Goal: Task Accomplishment & Management: Complete application form

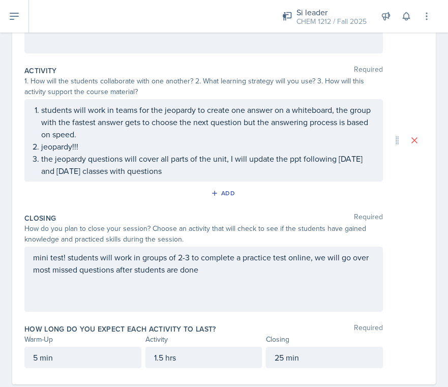
scroll to position [201, 0]
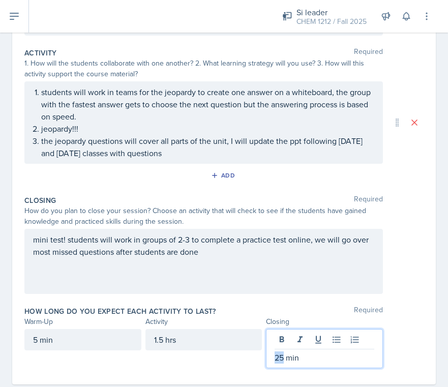
drag, startPoint x: 284, startPoint y: 357, endPoint x: 273, endPoint y: 357, distance: 10.7
click at [273, 357] on div "25 min" at bounding box center [324, 348] width 117 height 39
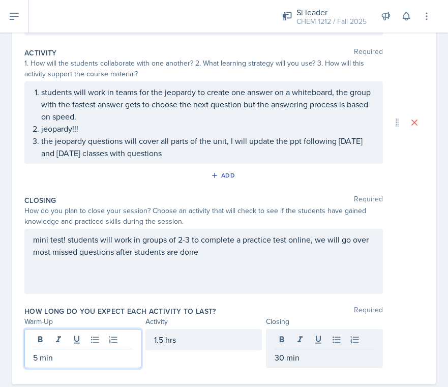
click at [98, 345] on div "5 min" at bounding box center [82, 348] width 117 height 39
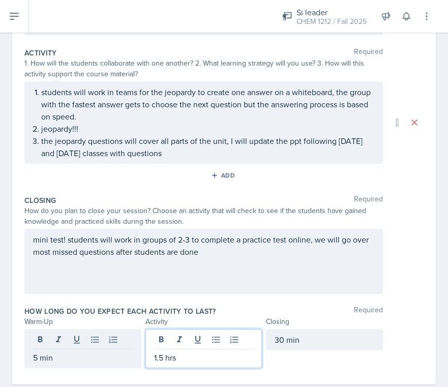
click at [176, 339] on div "1.5 hrs" at bounding box center [203, 348] width 117 height 39
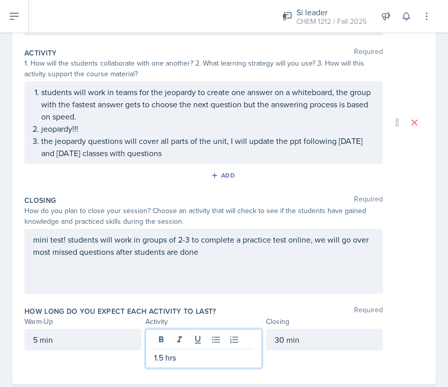
click at [161, 354] on p "1.5 hrs" at bounding box center [204, 357] width 100 height 12
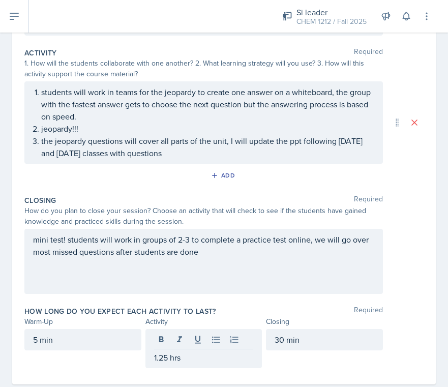
click at [84, 347] on div "5 min" at bounding box center [82, 339] width 117 height 21
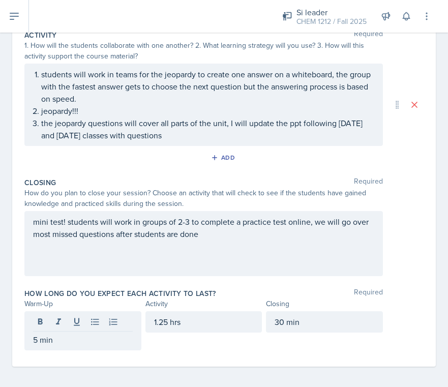
click at [33, 342] on div "5 min" at bounding box center [82, 330] width 117 height 39
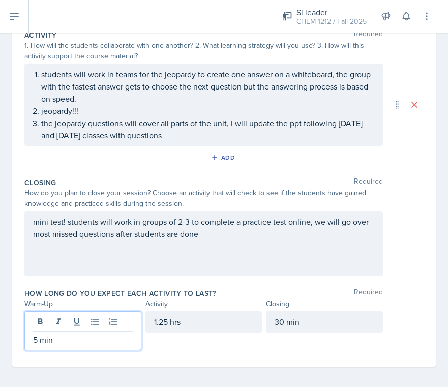
click at [34, 339] on p "5 min" at bounding box center [83, 339] width 100 height 12
click at [349, 342] on div "30 min" at bounding box center [324, 330] width 117 height 39
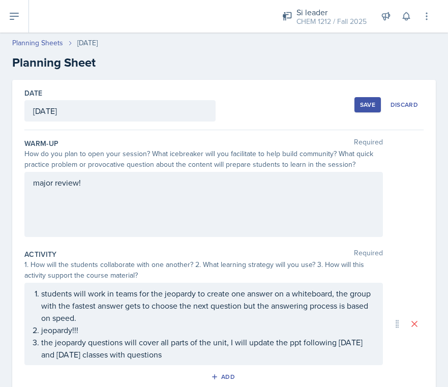
scroll to position [205, 0]
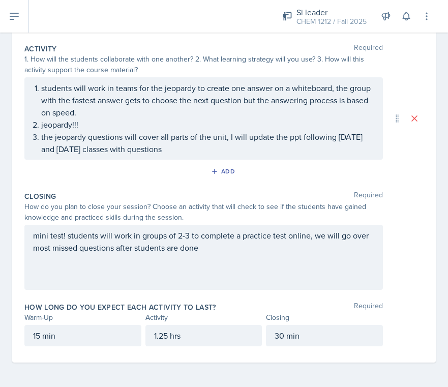
click at [36, 337] on p "15 min" at bounding box center [83, 335] width 100 height 12
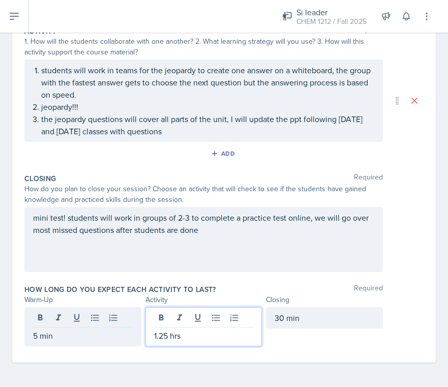
click at [168, 318] on div "1.25 hrs" at bounding box center [203, 326] width 117 height 39
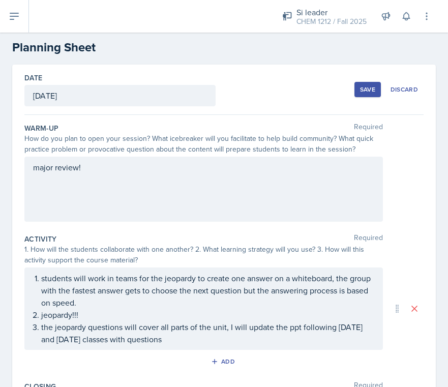
scroll to position [0, 0]
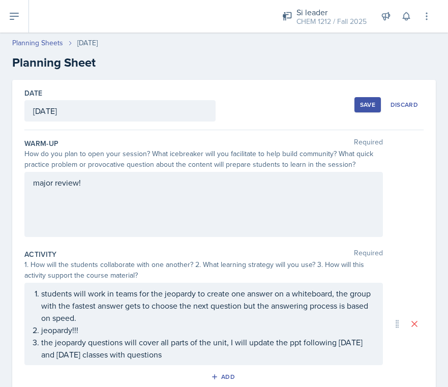
click at [145, 201] on div "major review!" at bounding box center [203, 204] width 358 height 65
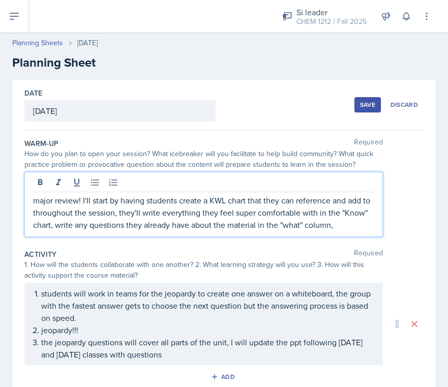
click at [36, 225] on p "major review! I'll start by having students create a KWL chart that they can re…" at bounding box center [203, 212] width 341 height 37
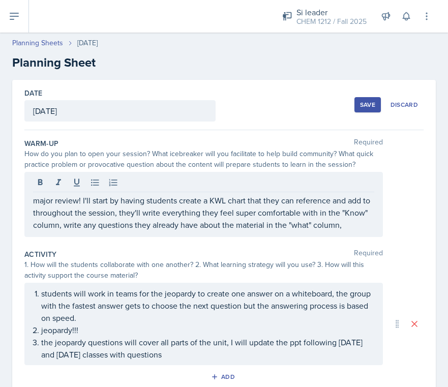
click at [360, 232] on div "major review! I'll start by having students create a KWL chart that they can re…" at bounding box center [203, 204] width 358 height 65
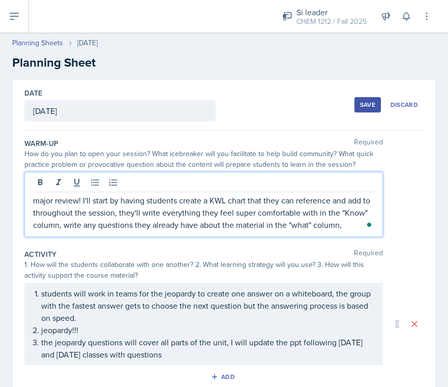
click at [361, 224] on p "major review! I'll start by having students create a KWL chart that they can re…" at bounding box center [203, 212] width 341 height 37
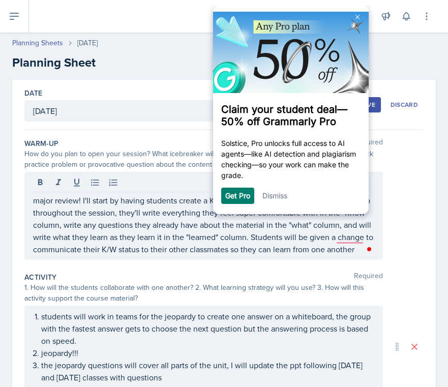
click at [272, 198] on link "Dismiss" at bounding box center [274, 195] width 25 height 9
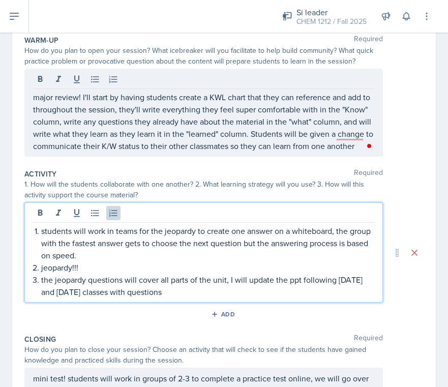
click at [245, 274] on p "the jeopardy questions will cover all parts of the unit, I will update the ppt …" at bounding box center [207, 286] width 333 height 24
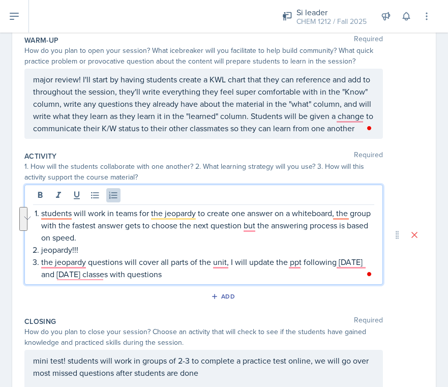
drag, startPoint x: 230, startPoint y: 262, endPoint x: 258, endPoint y: 277, distance: 30.9
click at [258, 277] on p "the jeopardy questions will cover all parts of the unit, I will update the ppt …" at bounding box center [207, 268] width 333 height 24
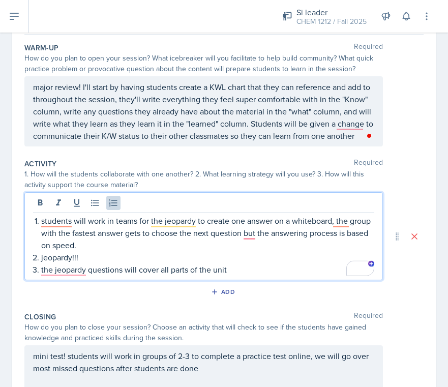
scroll to position [72, 0]
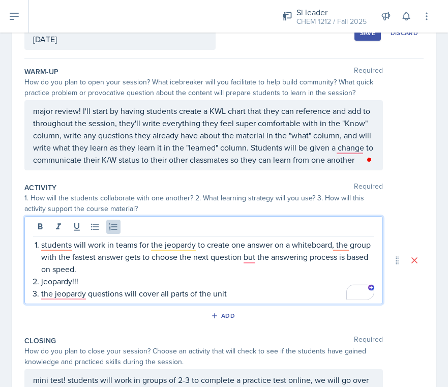
click at [360, 167] on div "major review! I'll start by having students create a KWL chart that they can re…" at bounding box center [203, 135] width 358 height 70
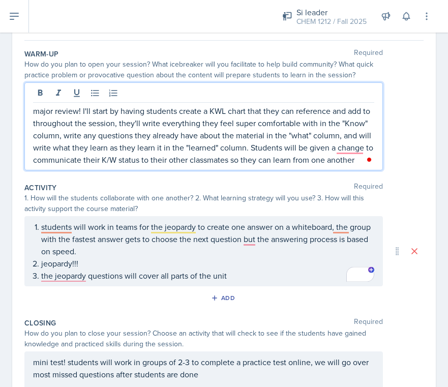
click at [254, 282] on div "students will work in teams for the jeopardy to create one answer on a whiteboa…" at bounding box center [203, 251] width 358 height 70
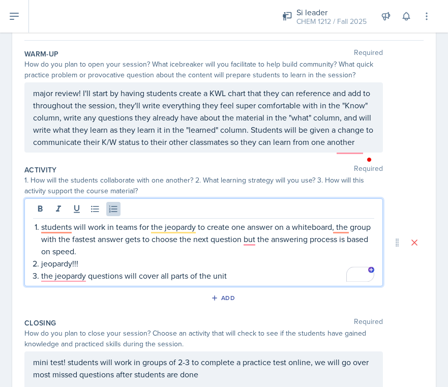
scroll to position [107, 0]
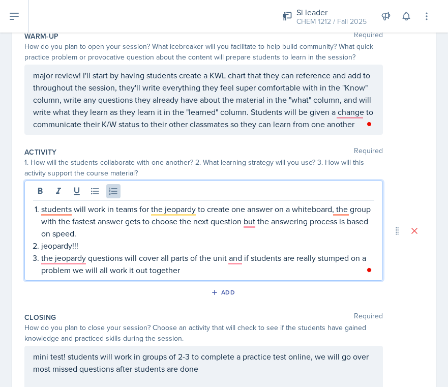
click at [268, 245] on p "jeopardy!!!" at bounding box center [207, 245] width 333 height 12
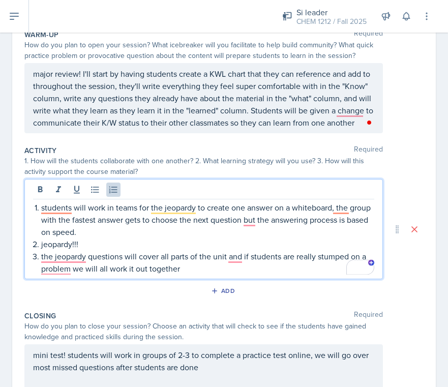
scroll to position [127, 0]
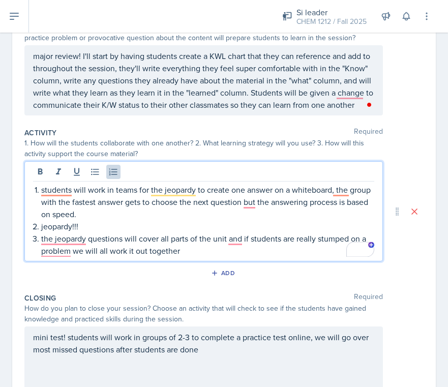
click at [367, 111] on p "major review! I'll start by having students create a KWL chart that they can re…" at bounding box center [203, 80] width 341 height 61
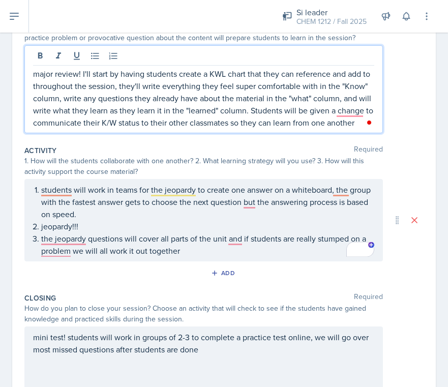
click at [368, 125] on div "Open Grammarly. 1 suggestions." at bounding box center [369, 122] width 6 height 6
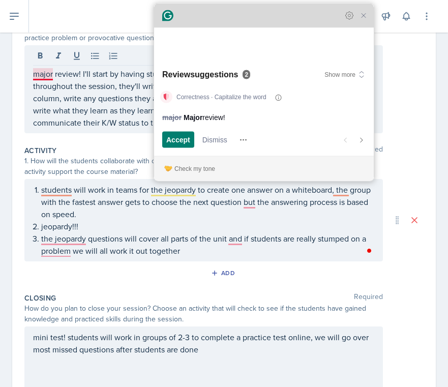
click at [363, 18] on html "SI Documents Si leader Dashboard Calendar Profile Documents Planning Sheets Obs…" at bounding box center [224, 193] width 448 height 387
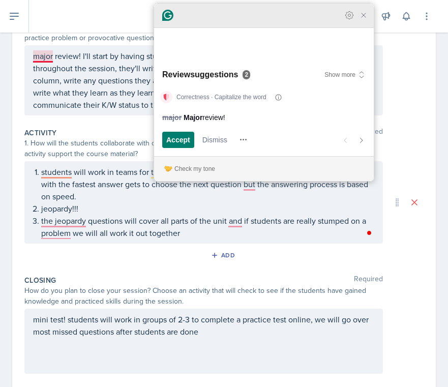
click at [365, 54] on div "Grammarly Assistant Review suggestions 2 Show more Correctness · Capitalize the…" at bounding box center [264, 92] width 220 height 177
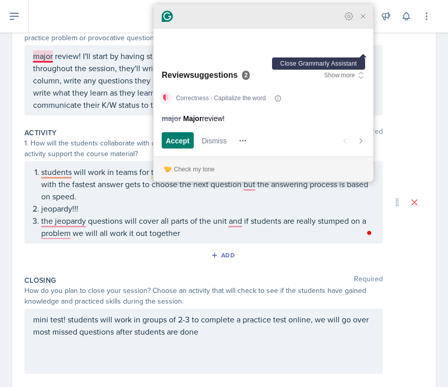
click at [363, 22] on icon "Close Grammarly Assistant" at bounding box center [363, 16] width 12 height 12
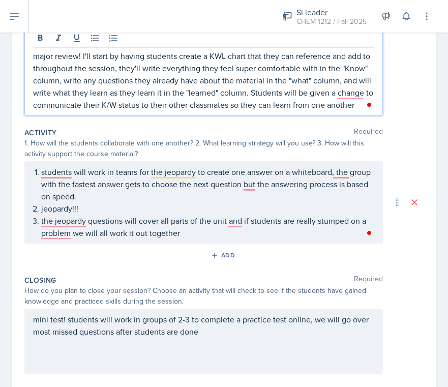
click at [316, 102] on p "major review! I'll start by having students create a KWL chart that they can re…" at bounding box center [203, 80] width 341 height 61
click at [355, 105] on p "major review! I'll start by having students create a KWL chart that they can re…" at bounding box center [203, 80] width 341 height 61
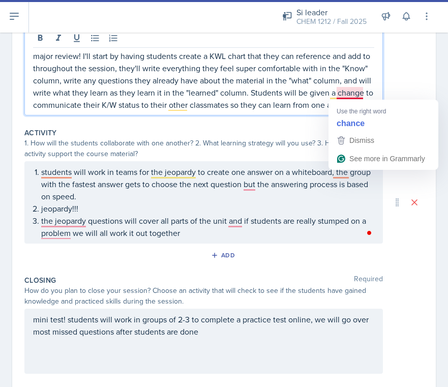
click at [357, 95] on p "major review! I'll start by having students create a KWL chart that they can re…" at bounding box center [203, 80] width 341 height 61
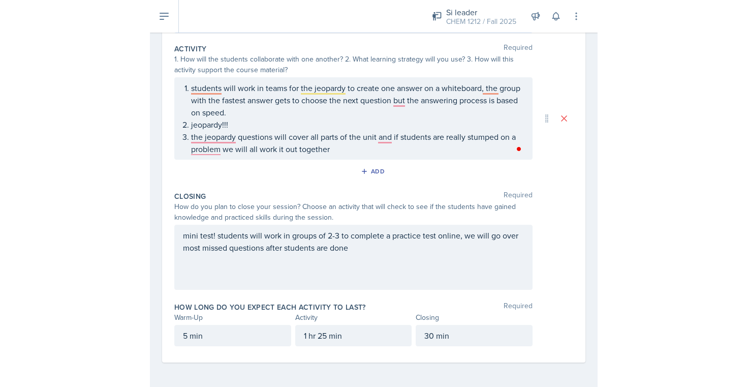
scroll to position [0, 0]
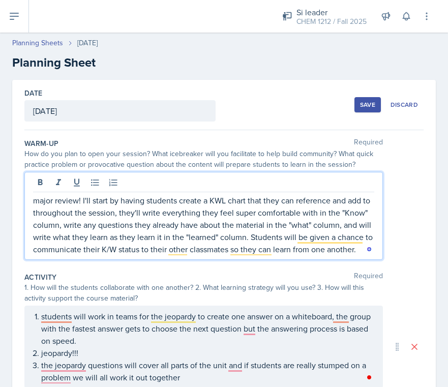
click at [361, 101] on div "Save" at bounding box center [367, 105] width 15 height 8
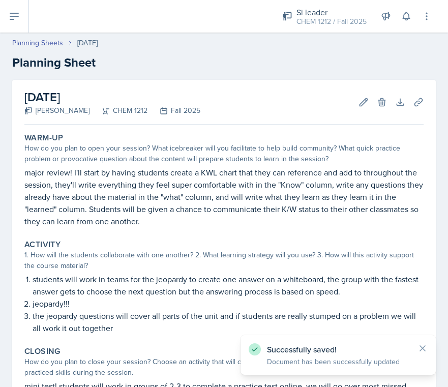
click at [445, 126] on div "[DATE] [PERSON_NAME] CHEM 1212 Fall 2025 Edit Delete Download Uploads Autosavin…" at bounding box center [224, 301] width 448 height 442
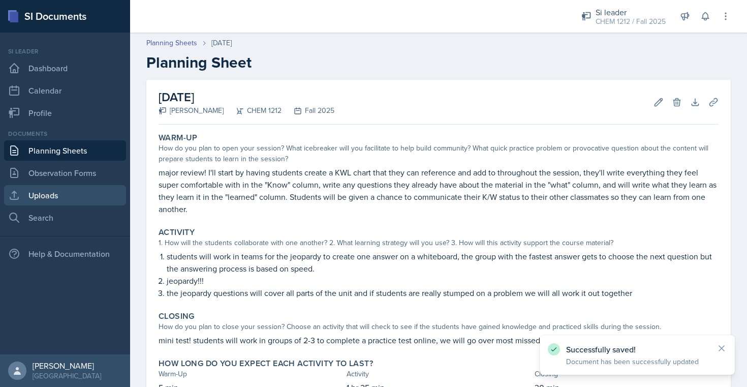
click at [64, 194] on link "Uploads" at bounding box center [65, 195] width 122 height 20
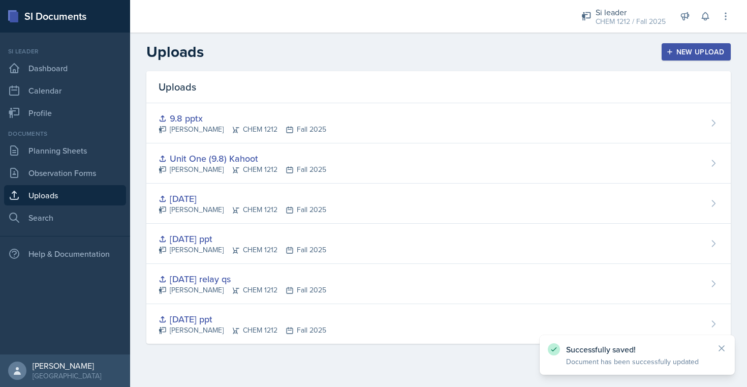
click at [447, 48] on div "New Upload" at bounding box center [697, 52] width 56 height 8
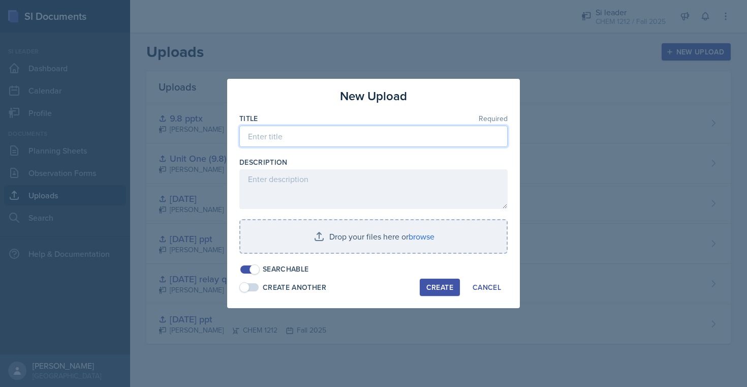
click at [382, 137] on input at bounding box center [373, 136] width 268 height 21
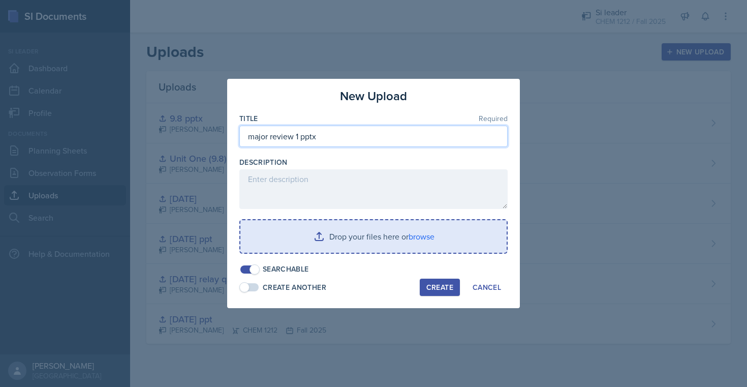
type input "major review 1 pptx"
click at [356, 231] on input "file" at bounding box center [373, 236] width 266 height 33
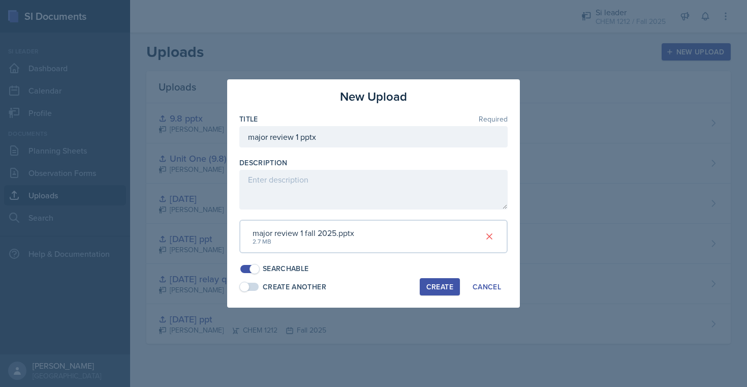
click at [441, 288] on div "Create" at bounding box center [440, 287] width 27 height 8
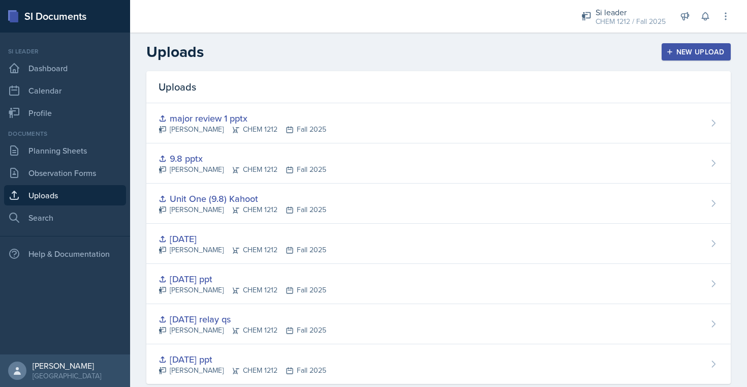
click at [447, 60] on div "Uploads New Upload" at bounding box center [438, 52] width 617 height 18
click at [447, 49] on div "New Upload" at bounding box center [697, 52] width 56 height 8
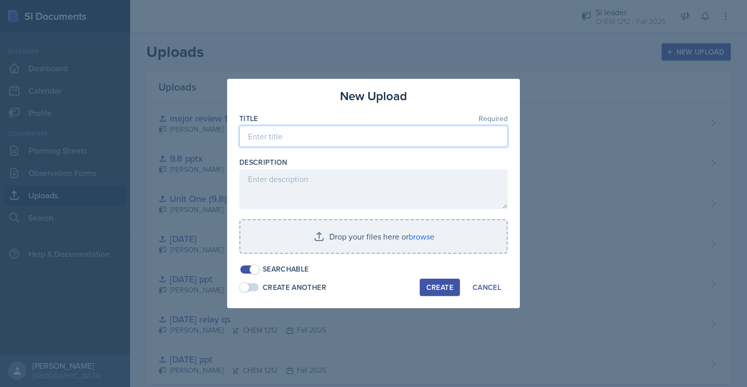
click at [331, 131] on input at bounding box center [373, 136] width 268 height 21
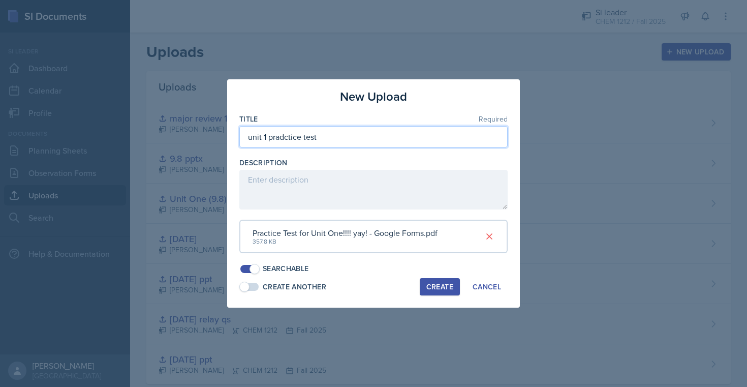
click at [288, 138] on input "unit 1 pradctice test" at bounding box center [373, 136] width 268 height 21
type input "unit 1 practice test"
click at [438, 284] on div "Create" at bounding box center [440, 287] width 27 height 8
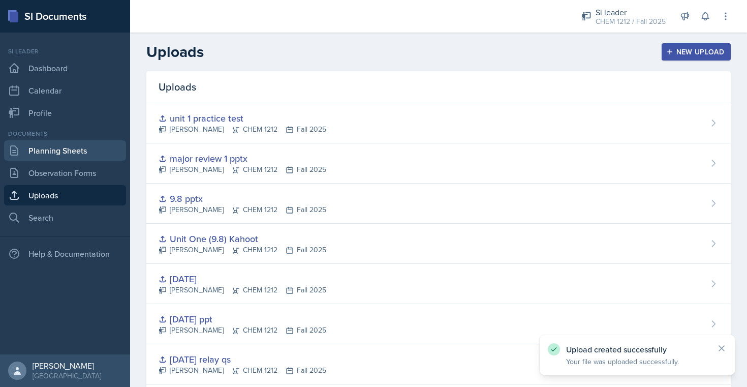
click at [76, 149] on link "Planning Sheets" at bounding box center [65, 150] width 122 height 20
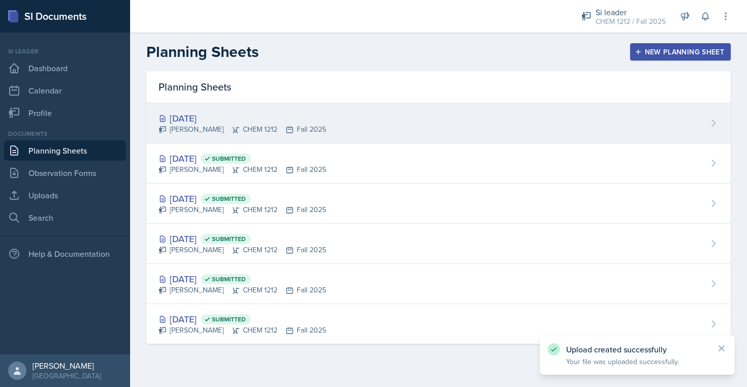
click at [281, 141] on div "[DATE] [PERSON_NAME] CHEM 1212 Fall 2025" at bounding box center [438, 123] width 585 height 40
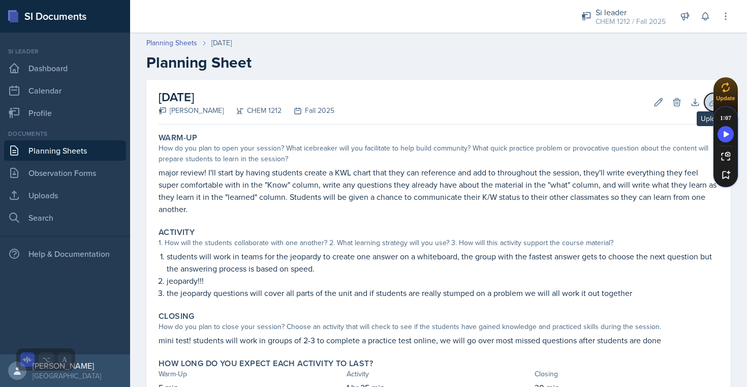
click at [447, 104] on button "Uploads" at bounding box center [714, 102] width 18 height 18
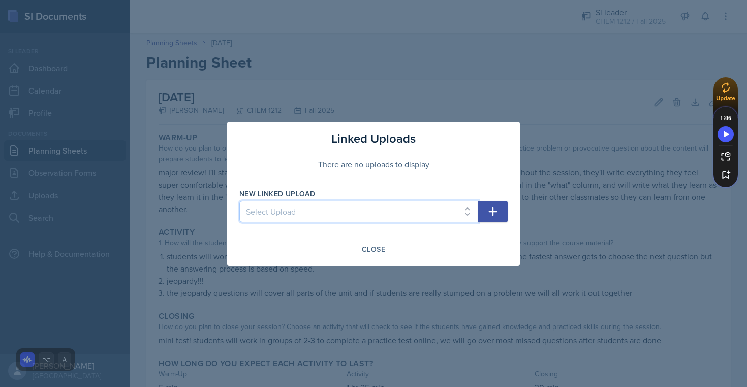
click at [368, 218] on select "Select Upload [DATE] ppt [DATE] relay qs [DATE] ppt [DATE] Unit One (9.8) Kahoo…" at bounding box center [358, 211] width 239 height 21
select select "8d28bccf-d634-4c2c-a6ea-aa9f7e4f1ce9"
click at [447, 210] on button "button" at bounding box center [492, 211] width 29 height 21
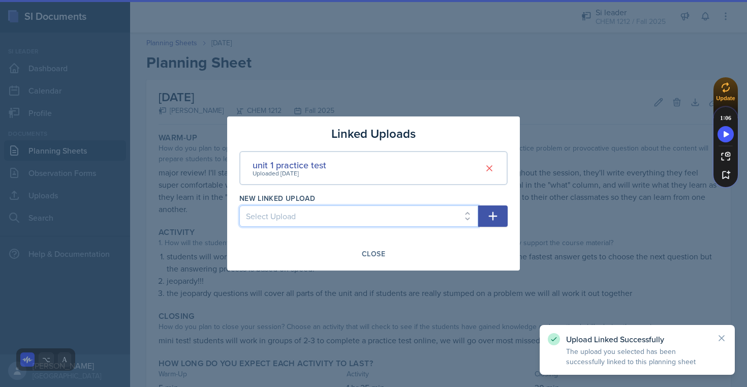
click at [447, 210] on select "Select Upload [DATE] ppt [DATE] relay qs [DATE] ppt [DATE] Unit One (9.8) Kahoo…" at bounding box center [358, 215] width 239 height 21
select select "37660ba9-3fa5-4971-9b92-52196d78bc80"
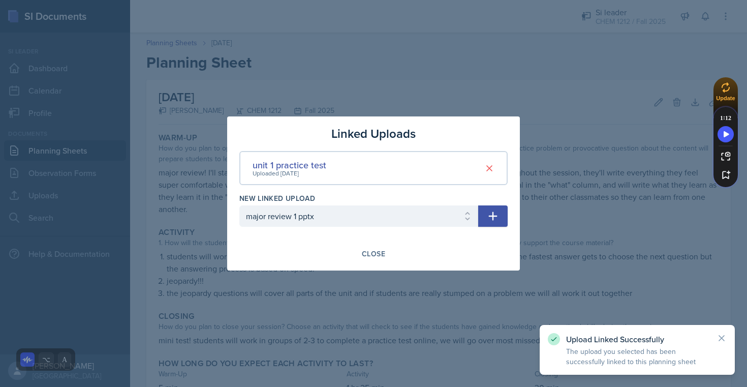
click at [447, 208] on button "button" at bounding box center [492, 215] width 29 height 21
select select
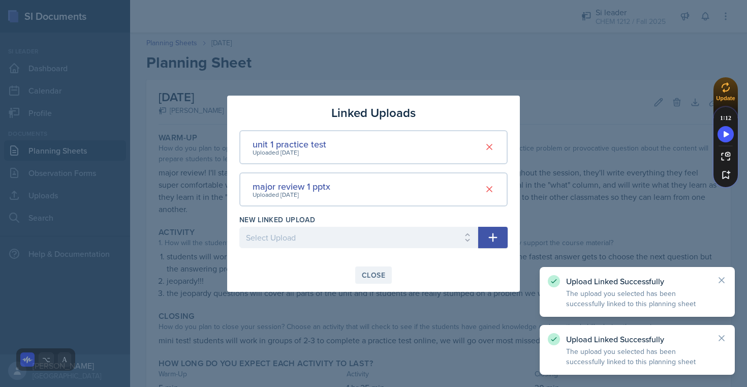
click at [378, 282] on button "Close" at bounding box center [373, 274] width 37 height 17
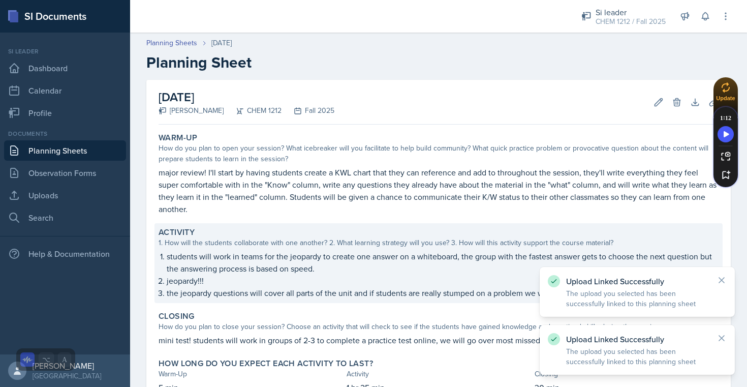
scroll to position [77, 0]
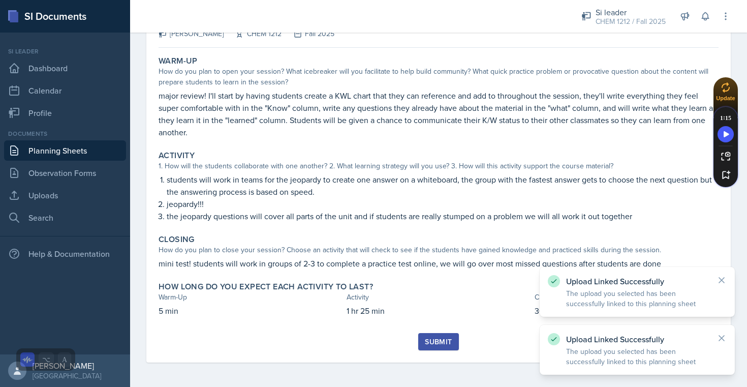
click at [430, 343] on div "Submit" at bounding box center [438, 342] width 27 height 8
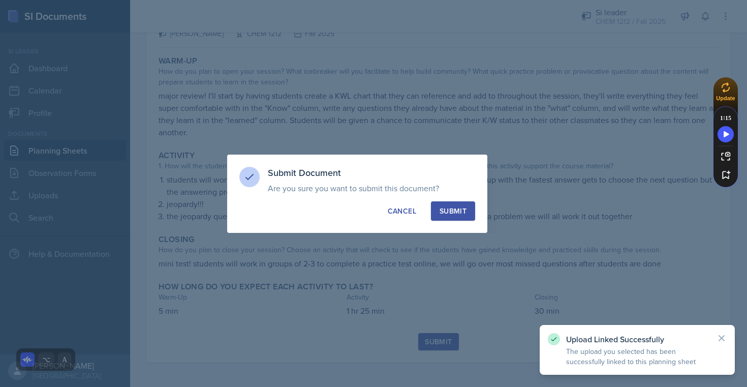
click at [447, 212] on div "Submit" at bounding box center [453, 211] width 27 height 10
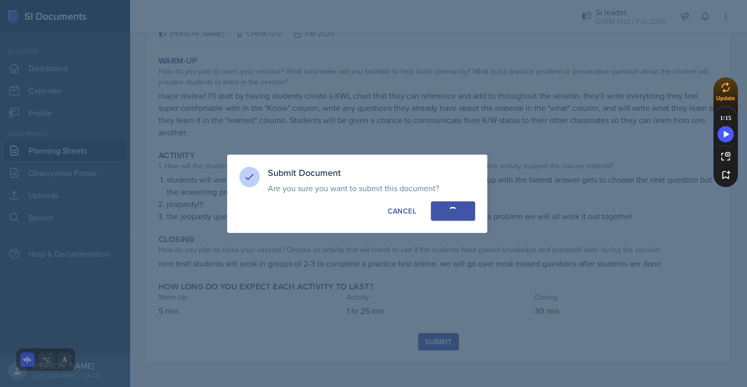
scroll to position [47, 0]
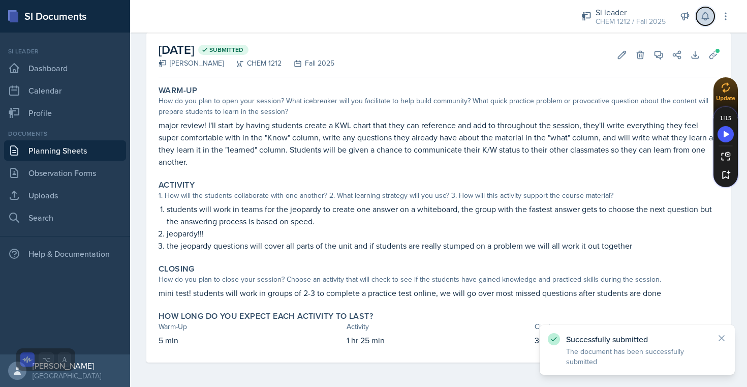
click at [447, 13] on icon at bounding box center [706, 16] width 10 height 10
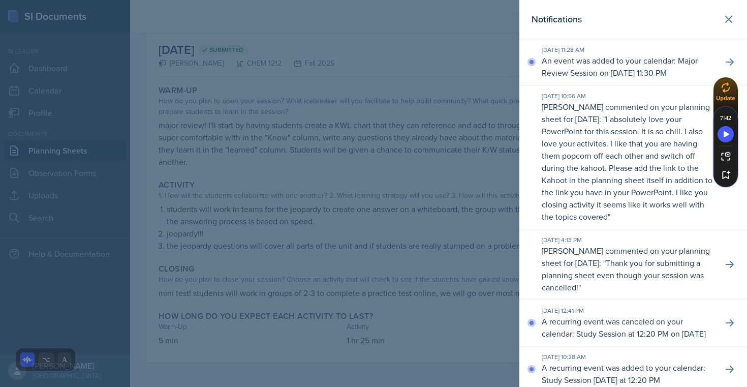
click at [447, 178] on p "I absolutely love your PowerPoint for this session. It is so chill. I also love…" at bounding box center [627, 167] width 171 height 109
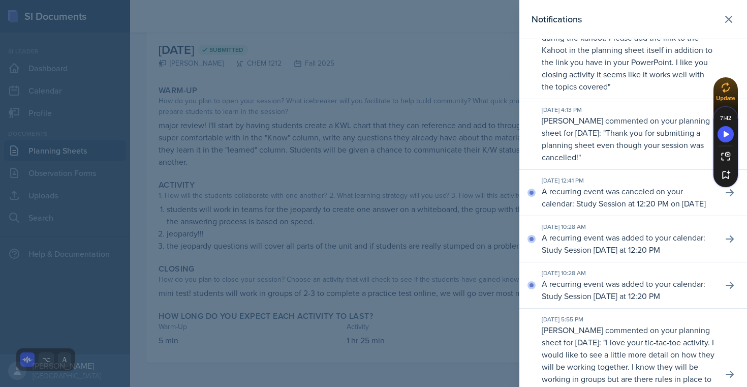
scroll to position [129, 0]
click at [447, 34] on icon at bounding box center [730, 28] width 10 height 10
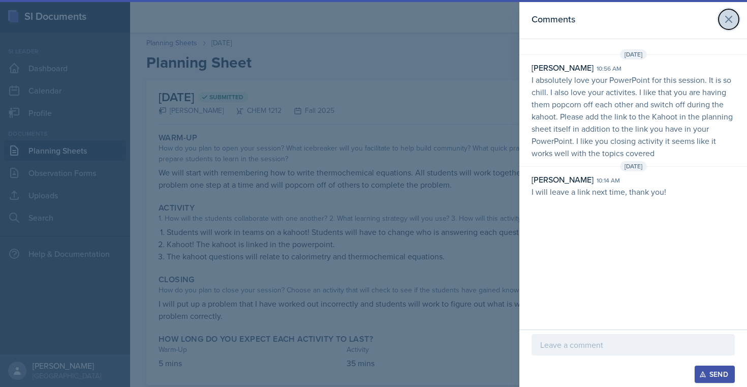
click at [447, 23] on button at bounding box center [729, 19] width 20 height 20
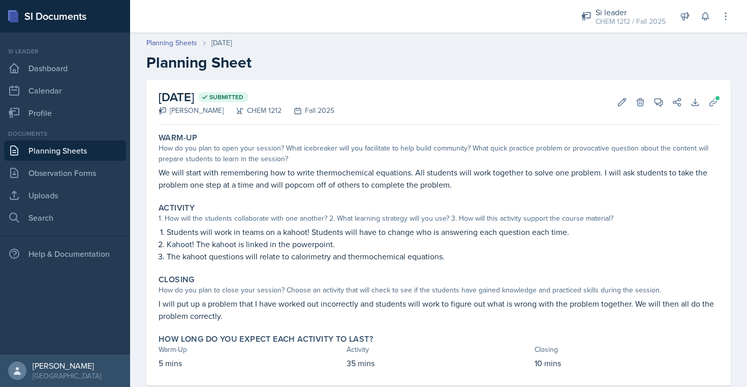
click at [68, 161] on div "Documents Planning Sheets Observation Forms Uploads Search" at bounding box center [65, 178] width 122 height 99
click at [70, 153] on link "Planning Sheets" at bounding box center [65, 150] width 122 height 20
